Goal: Task Accomplishment & Management: Manage account settings

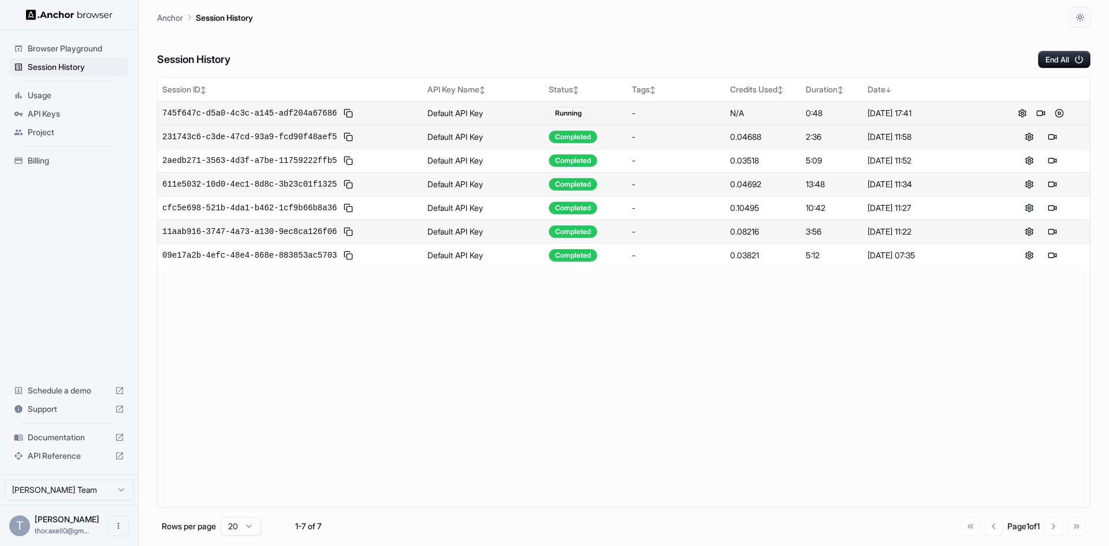
click at [1059, 109] on button at bounding box center [1059, 113] width 14 height 14
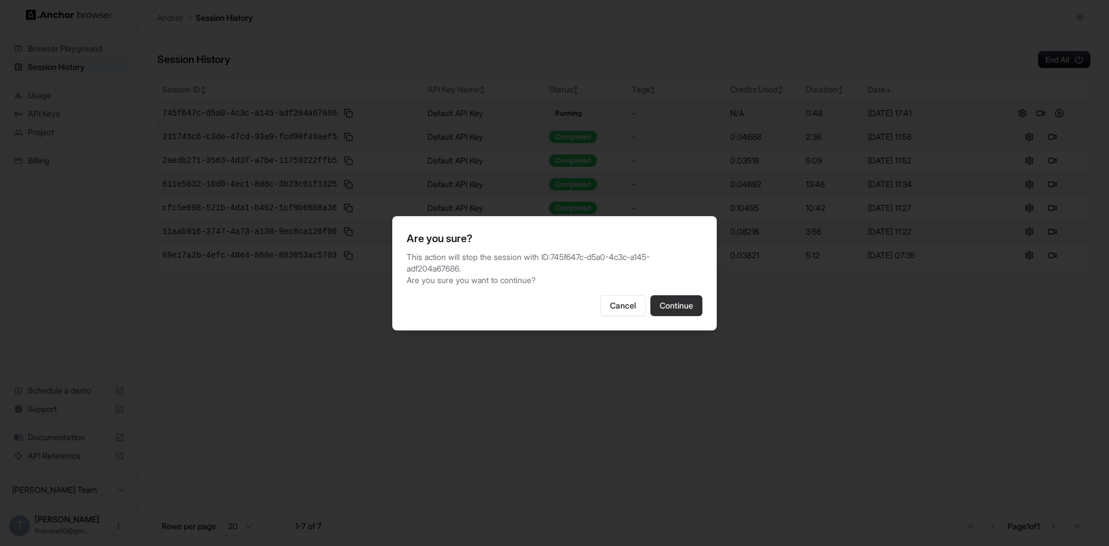
click at [677, 304] on button "Continue" at bounding box center [676, 305] width 52 height 21
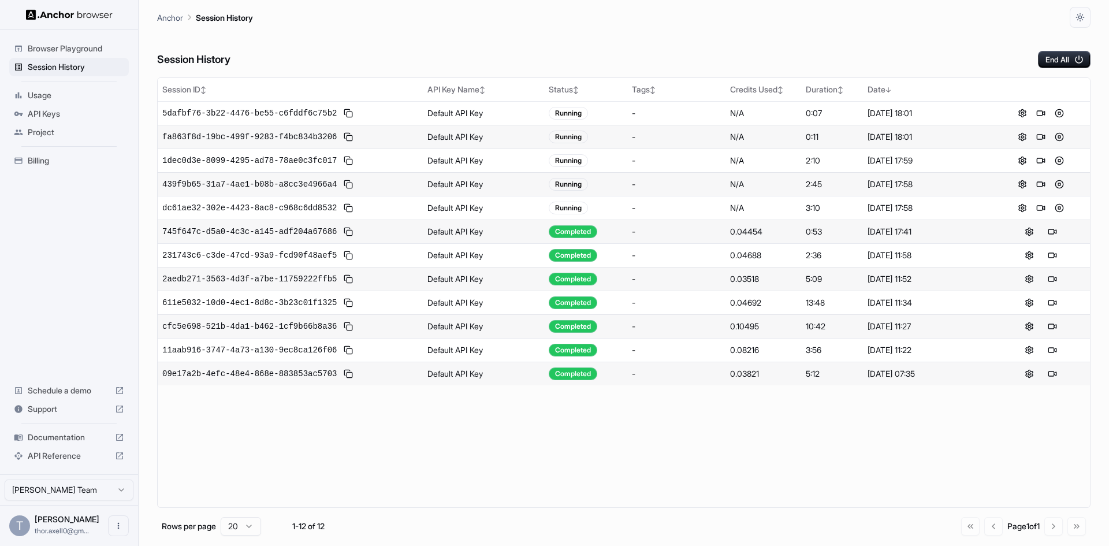
click at [539, 460] on div "Session ID ↕ API Key Name ↕ Status ↕ Tags ↕ Credits Used ↕ Duration ↕ Date ↓ 5d…" at bounding box center [623, 292] width 933 height 430
click at [1060, 58] on button "End All" at bounding box center [1064, 59] width 53 height 17
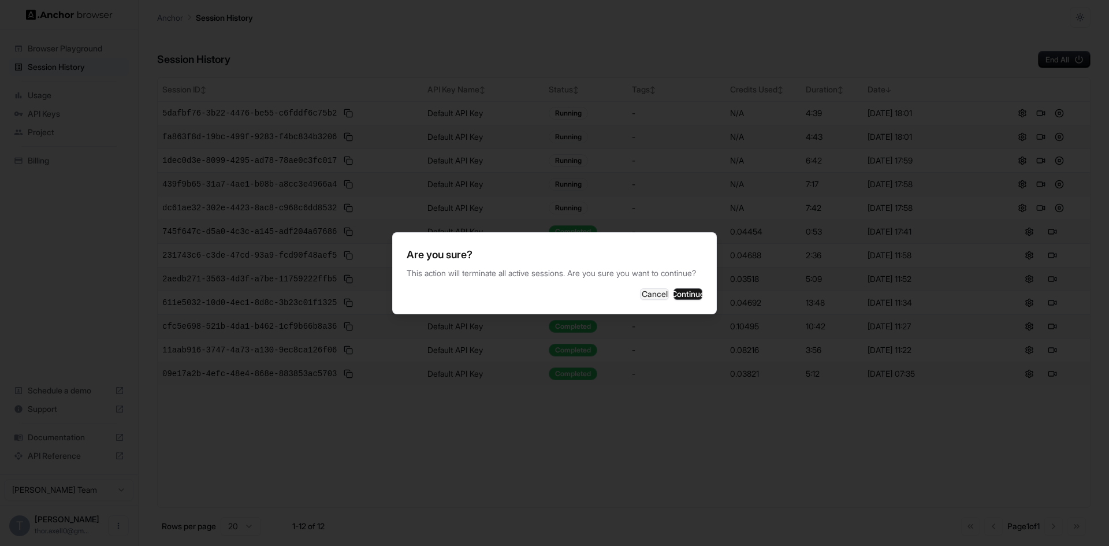
drag, startPoint x: 684, startPoint y: 297, endPoint x: 647, endPoint y: 342, distance: 58.2
click at [651, 353] on body "Browser Playground Session History Usage API Keys Project Billing Schedule a de…" at bounding box center [554, 273] width 1109 height 546
click at [640, 290] on button "Cancel" at bounding box center [654, 294] width 29 height 12
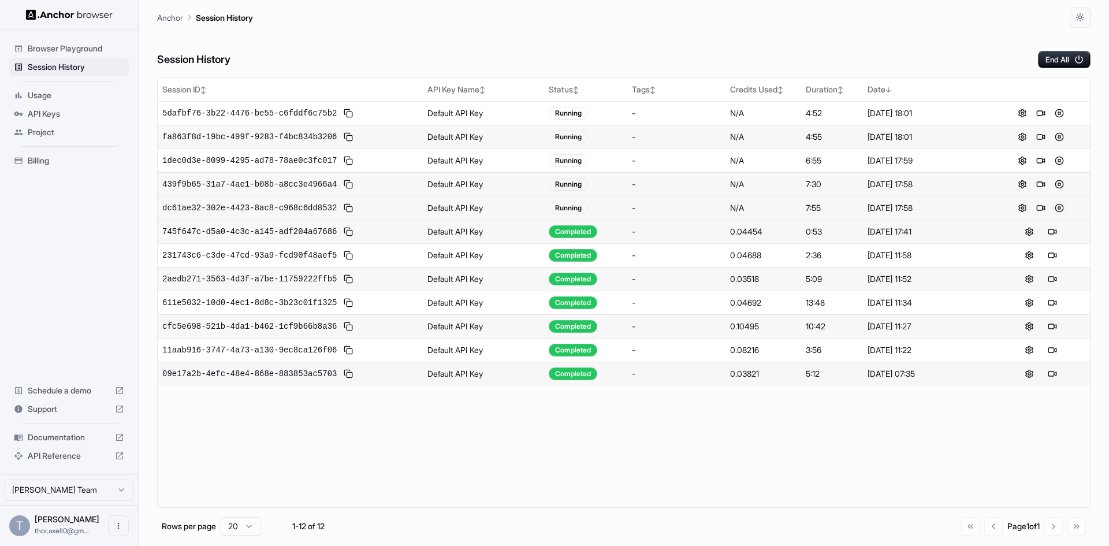
click at [1055, 210] on button at bounding box center [1059, 208] width 14 height 14
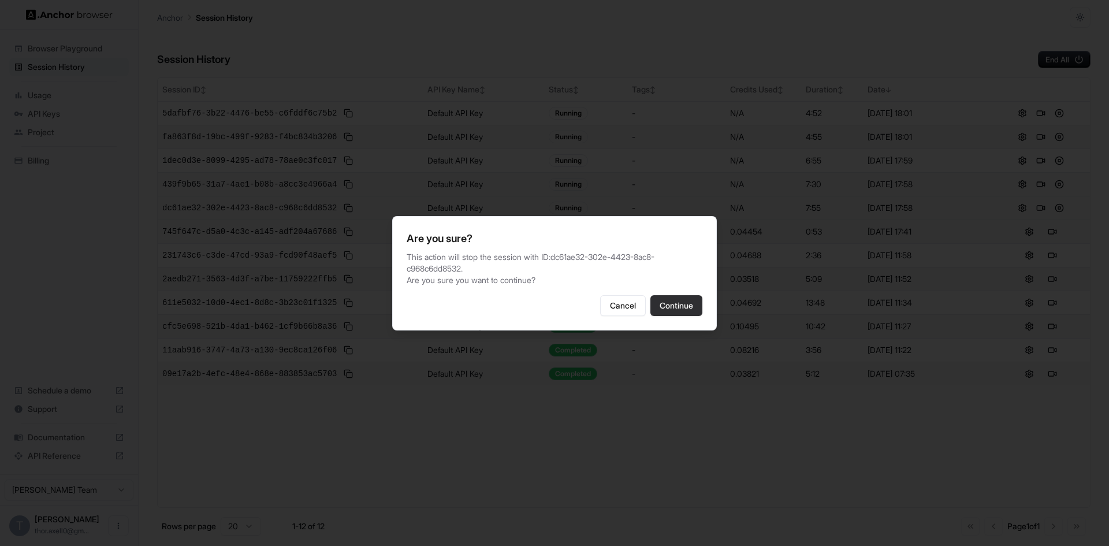
click at [663, 301] on button "Continue" at bounding box center [676, 305] width 52 height 21
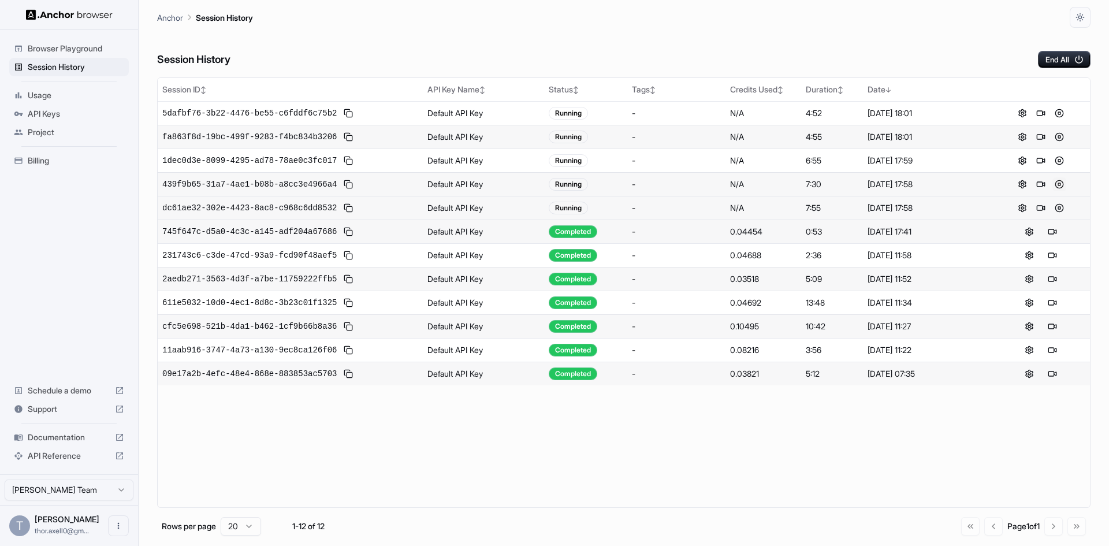
click at [1057, 187] on button at bounding box center [1059, 184] width 14 height 14
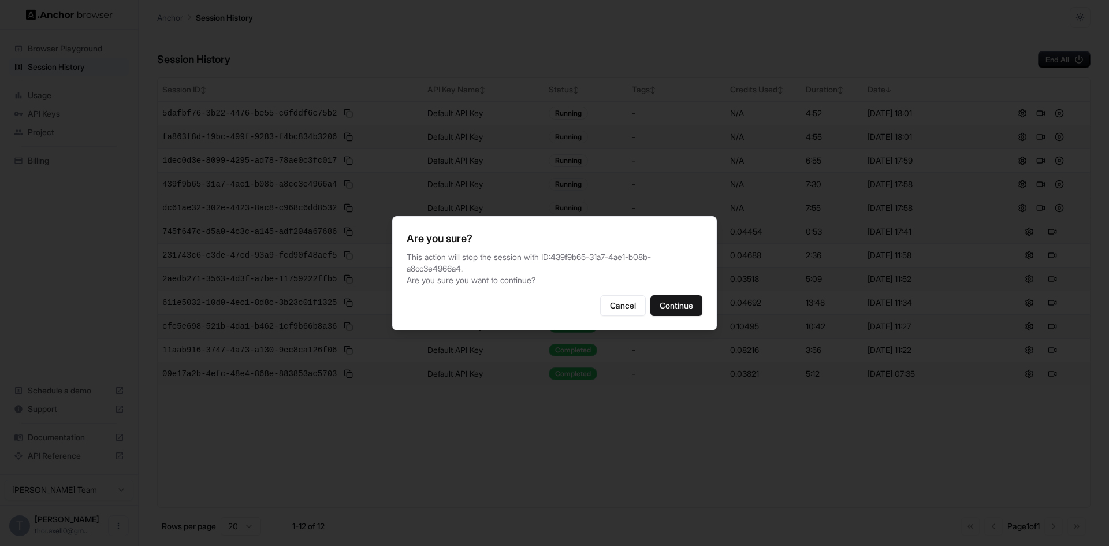
click at [691, 322] on div "Are you sure? This action will stop the session with ID: 439f9b65-31a7-4ae1-b08…" at bounding box center [554, 273] width 325 height 114
click at [687, 309] on button "Continue" at bounding box center [676, 305] width 52 height 21
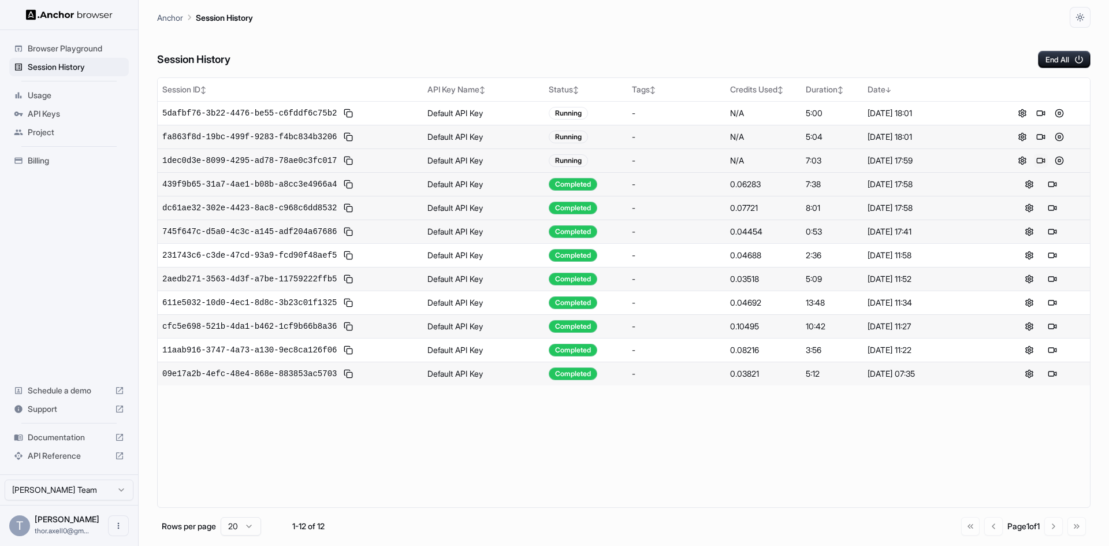
click at [1045, 162] on button at bounding box center [1041, 161] width 14 height 14
click at [1043, 135] on button at bounding box center [1041, 137] width 14 height 14
click at [1038, 111] on button at bounding box center [1041, 113] width 14 height 14
drag, startPoint x: 1062, startPoint y: 69, endPoint x: 1060, endPoint y: 63, distance: 6.6
click at [1062, 69] on div "Session History End All Session ID ↕ API Key Name ↕ Status ↕ Tags ↕ Credits Use…" at bounding box center [623, 287] width 933 height 518
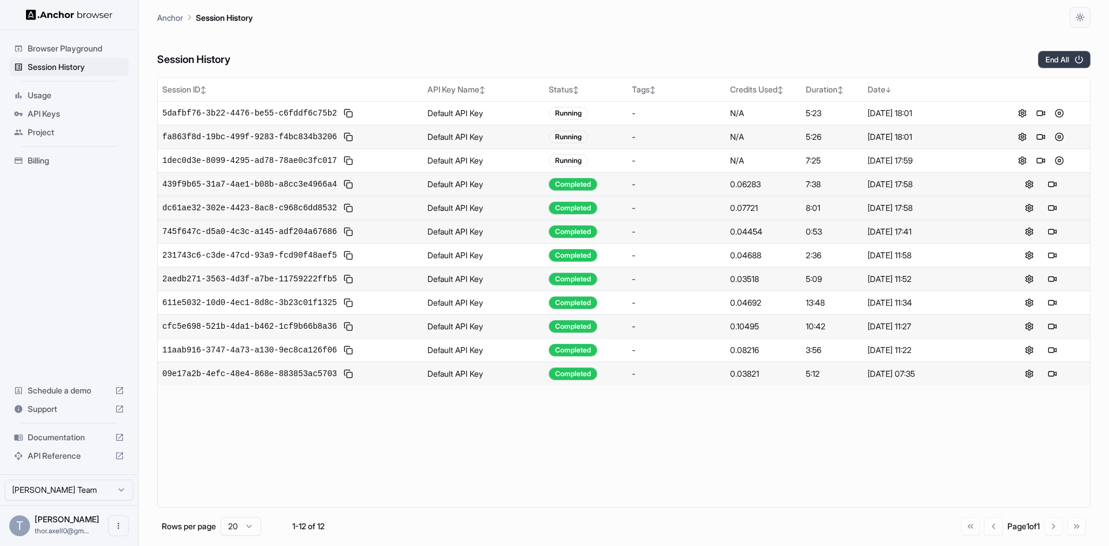
click at [1060, 63] on button "End All" at bounding box center [1064, 59] width 53 height 17
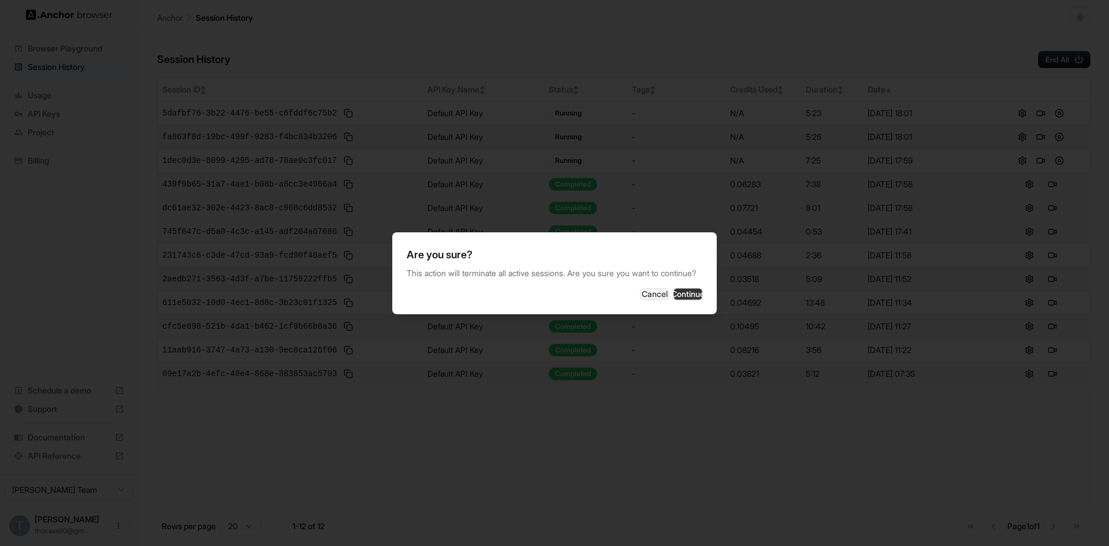
click at [681, 300] on button "Continue" at bounding box center [687, 294] width 29 height 12
